Goal: Information Seeking & Learning: Learn about a topic

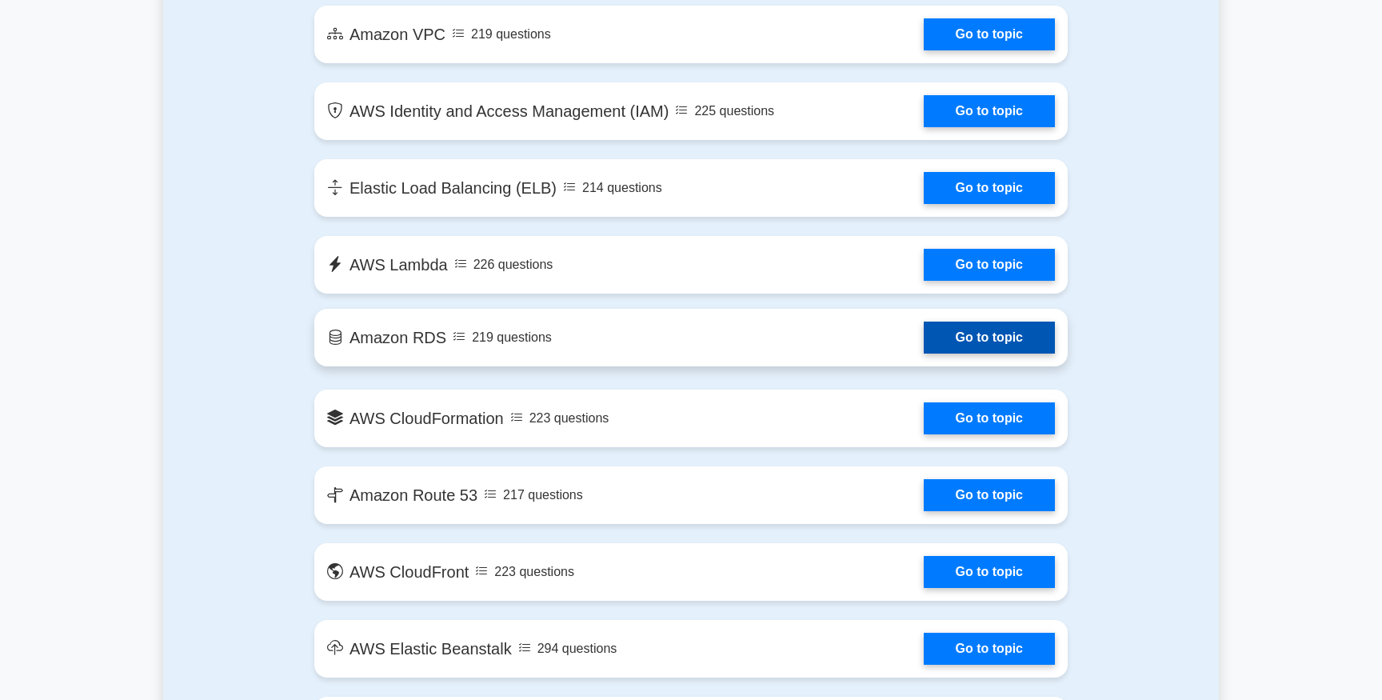
scroll to position [1138, 0]
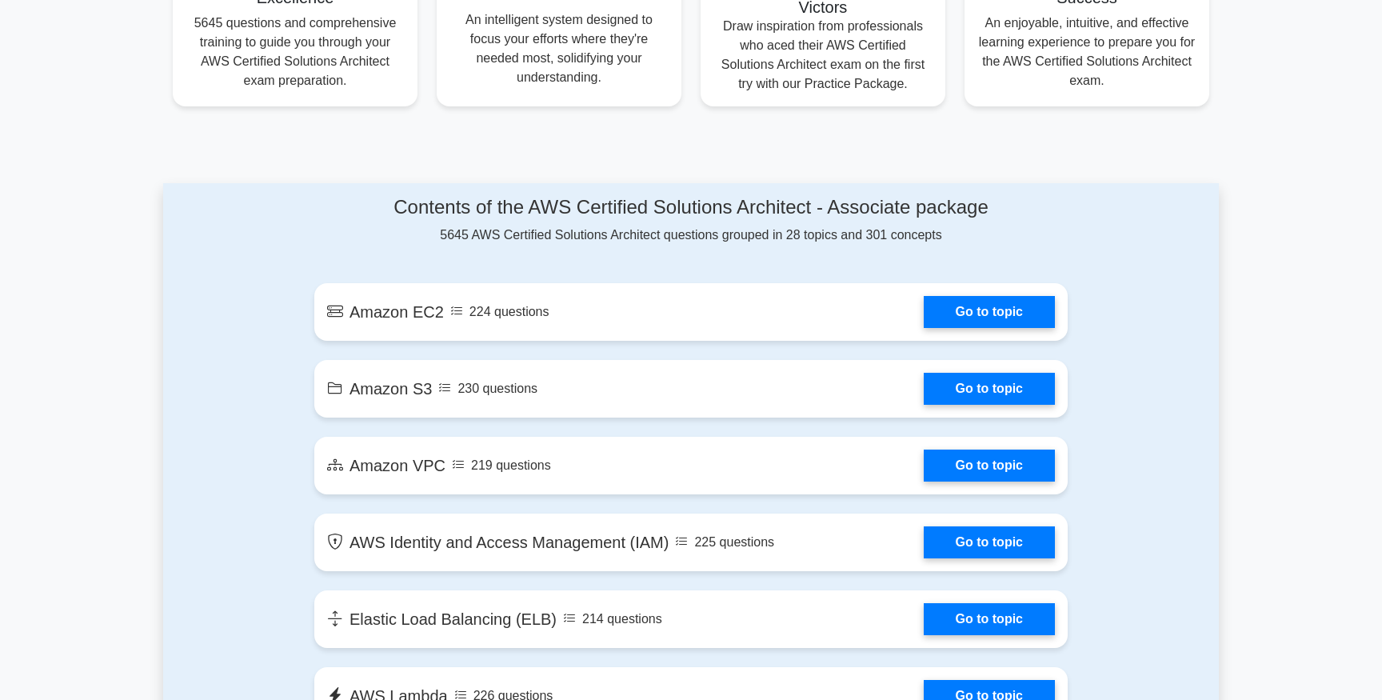
scroll to position [704, 0]
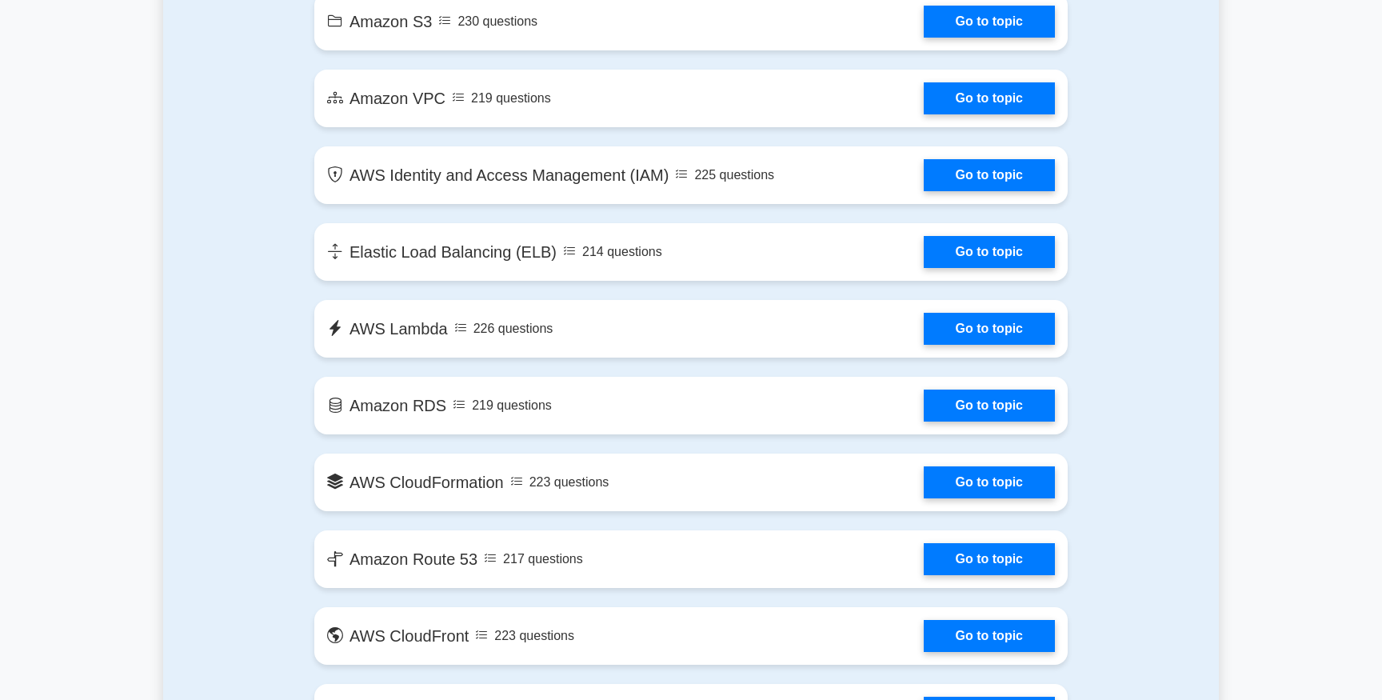
scroll to position [1134, 0]
